Goal: Task Accomplishment & Management: Use online tool/utility

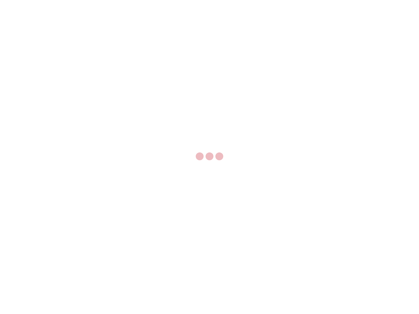
select select "US"
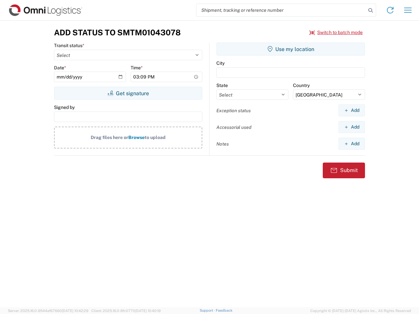
click at [281, 10] on input "search" at bounding box center [280, 10] width 169 height 12
click at [370, 10] on icon at bounding box center [370, 10] width 9 height 9
click at [390, 10] on icon at bounding box center [390, 10] width 10 height 10
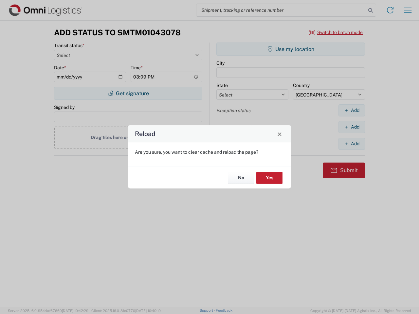
click at [408, 10] on div "Reload Are you sure, you want to clear cache and reload the page? No Yes" at bounding box center [209, 157] width 419 height 314
click at [336, 32] on div "Reload Are you sure, you want to clear cache and reload the page? No Yes" at bounding box center [209, 157] width 419 height 314
click at [128, 93] on div "Reload Are you sure, you want to clear cache and reload the page? No Yes" at bounding box center [209, 157] width 419 height 314
click at [291, 49] on div "Reload Are you sure, you want to clear cache and reload the page? No Yes" at bounding box center [209, 157] width 419 height 314
click at [351, 110] on div "Reload Are you sure, you want to clear cache and reload the page? No Yes" at bounding box center [209, 157] width 419 height 314
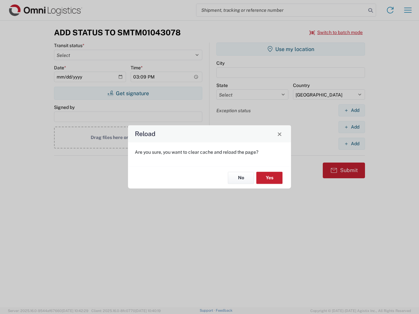
click at [351, 127] on div "Reload Are you sure, you want to clear cache and reload the page? No Yes" at bounding box center [209, 157] width 419 height 314
click at [351, 144] on div "Reload Are you sure, you want to clear cache and reload the page? No Yes" at bounding box center [209, 157] width 419 height 314
